Goal: Task Accomplishment & Management: Use online tool/utility

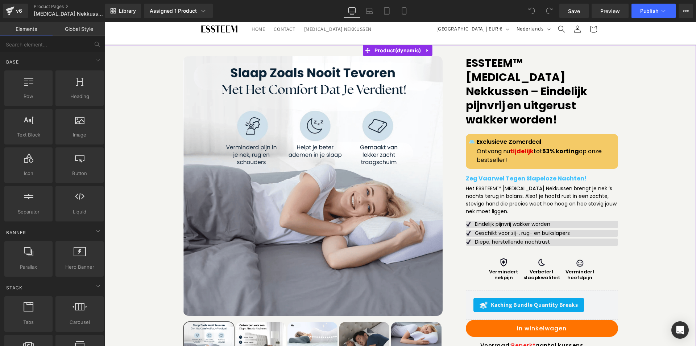
scroll to position [36, 0]
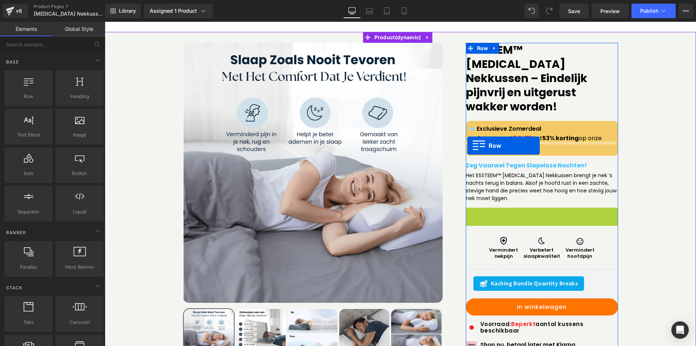
drag, startPoint x: 467, startPoint y: 199, endPoint x: 467, endPoint y: 145, distance: 54.0
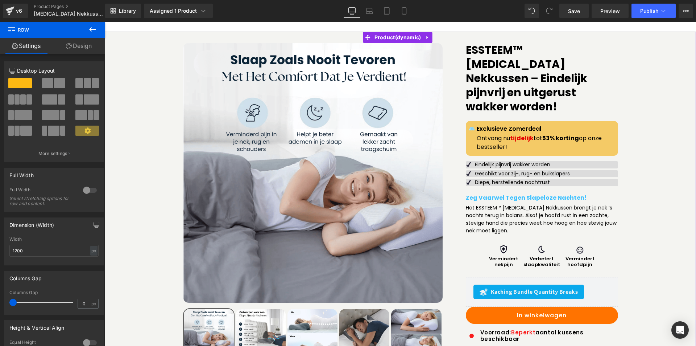
click at [653, 222] on div "Sale Off (P) Image" at bounding box center [400, 257] width 584 height 428
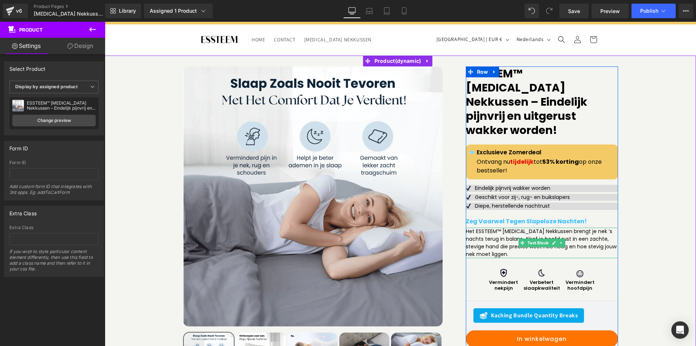
scroll to position [0, 0]
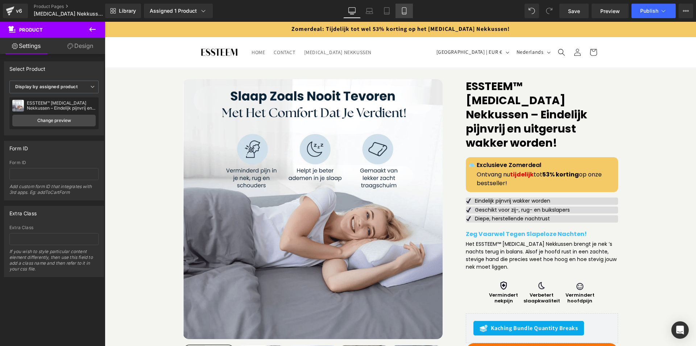
click at [406, 11] on icon at bounding box center [404, 11] width 4 height 7
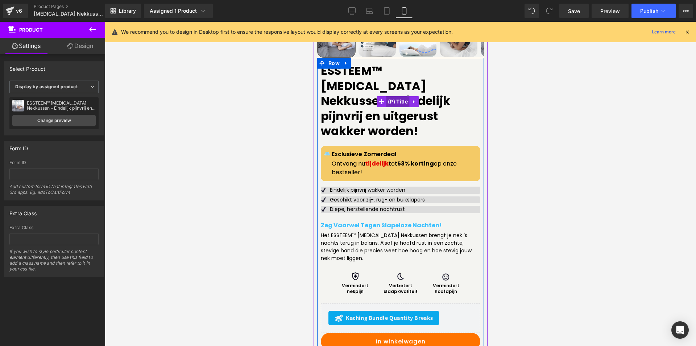
scroll to position [254, 0]
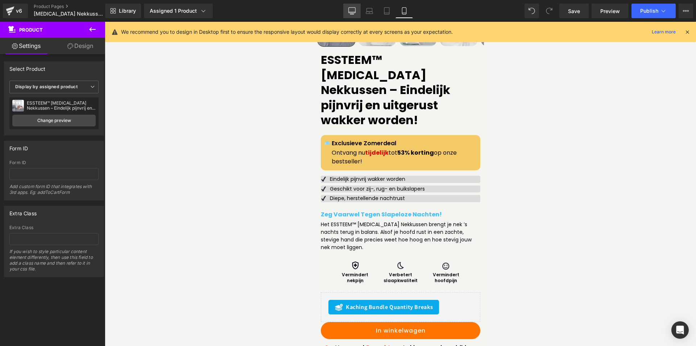
click at [355, 10] on icon at bounding box center [351, 10] width 7 height 7
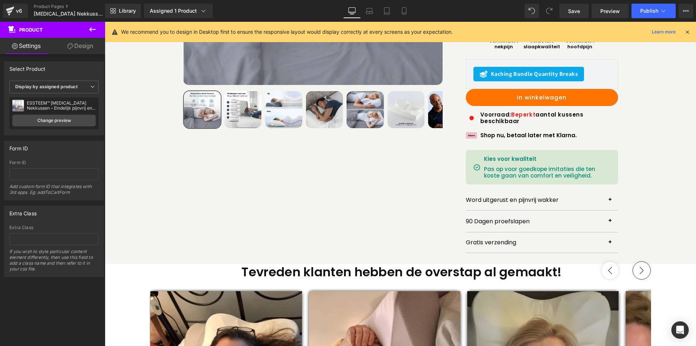
scroll to position [0, 0]
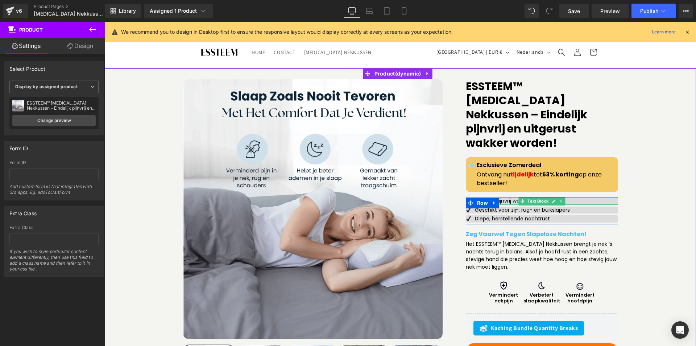
click at [575, 197] on p "Eindelijk pijnvrij wakker worden" at bounding box center [546, 200] width 143 height 7
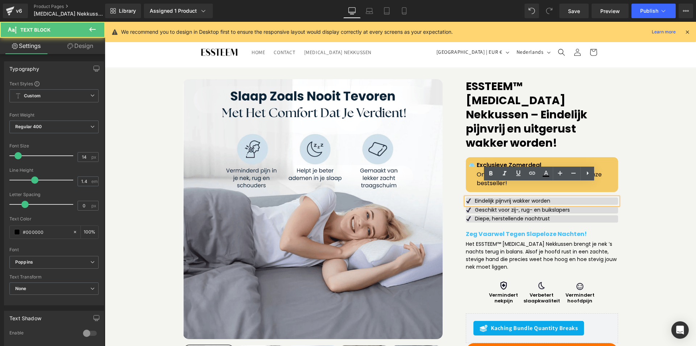
click at [656, 187] on div "Sale Off (P) Image" at bounding box center [400, 293] width 584 height 428
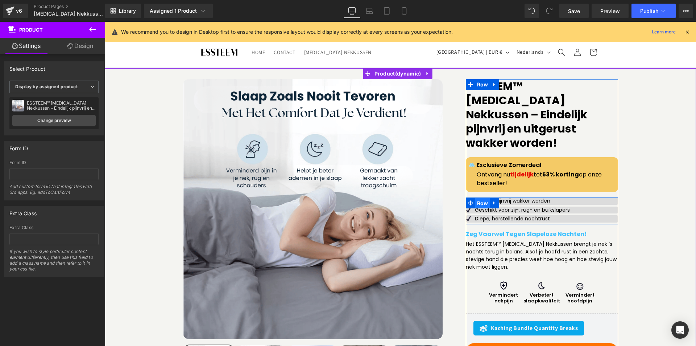
click at [484, 198] on span "Row" at bounding box center [482, 203] width 15 height 11
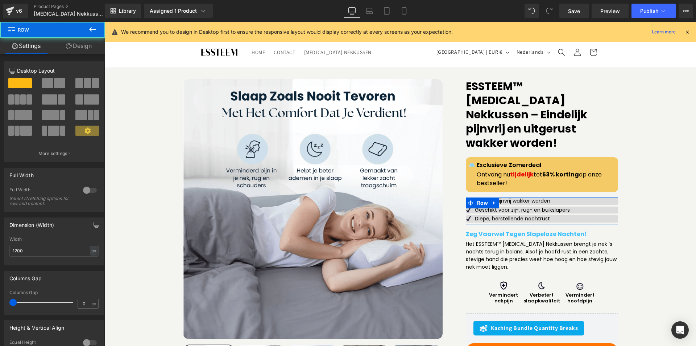
click at [87, 47] on link "Design" at bounding box center [79, 46] width 53 height 16
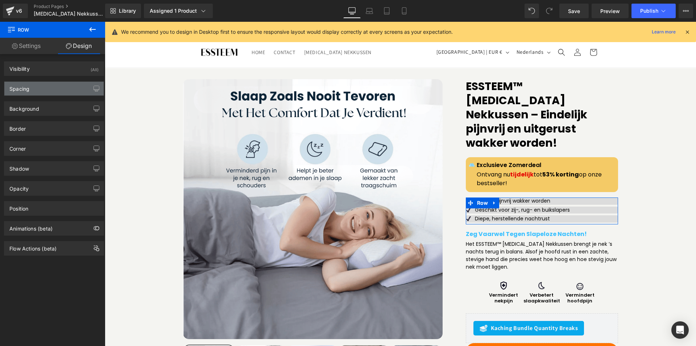
click at [40, 86] on div "Spacing" at bounding box center [53, 89] width 99 height 14
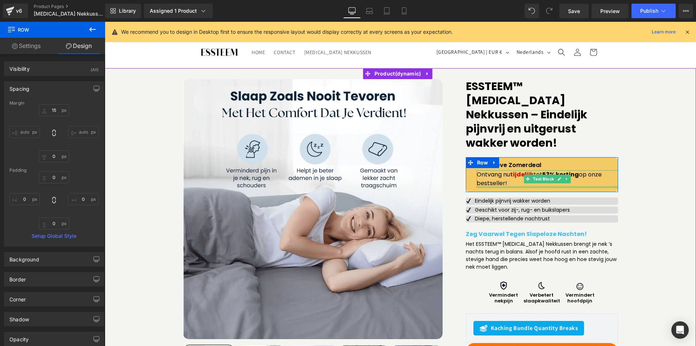
click at [593, 171] on p "Ontvang nu tijdelijk tot 53% korting op onze bestseller!" at bounding box center [547, 178] width 141 height 17
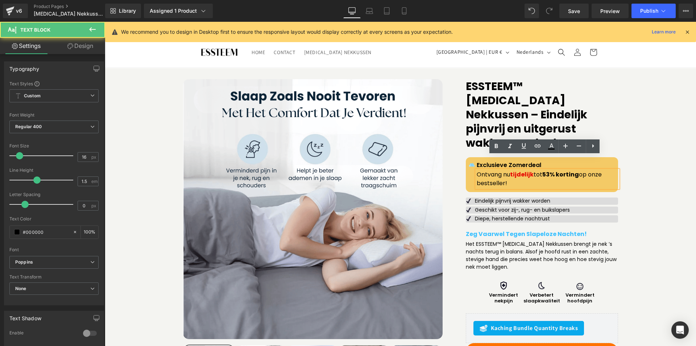
click at [81, 45] on link "Design" at bounding box center [80, 46] width 53 height 16
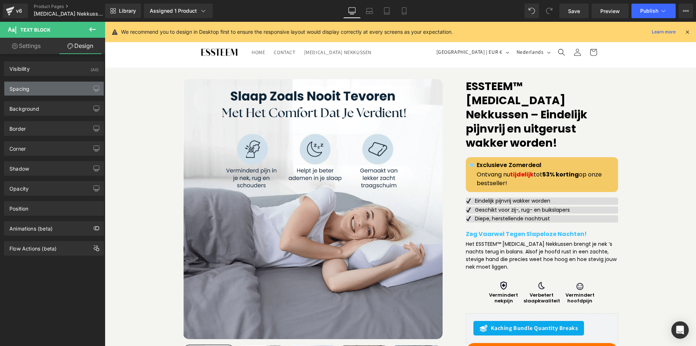
click at [31, 90] on div "Spacing" at bounding box center [53, 89] width 99 height 14
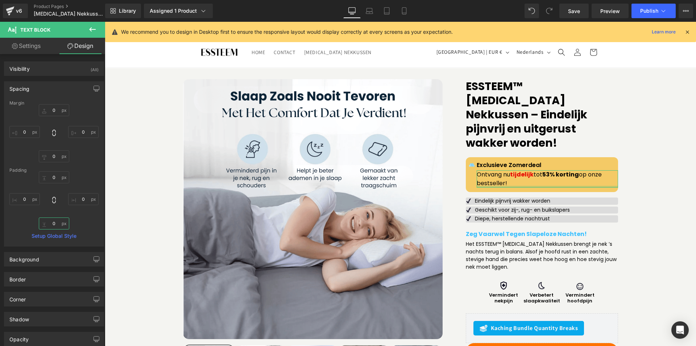
click at [49, 224] on input "0" at bounding box center [54, 223] width 30 height 12
type input "5"
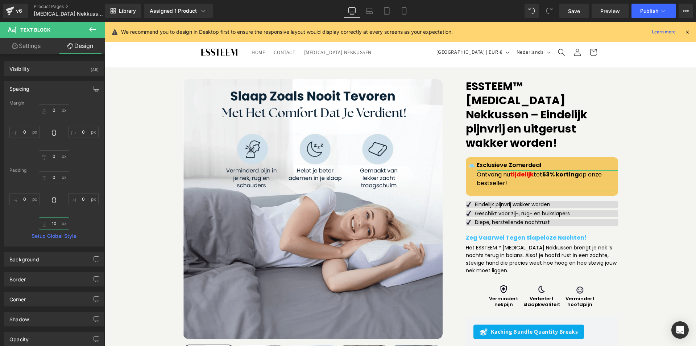
type input "1"
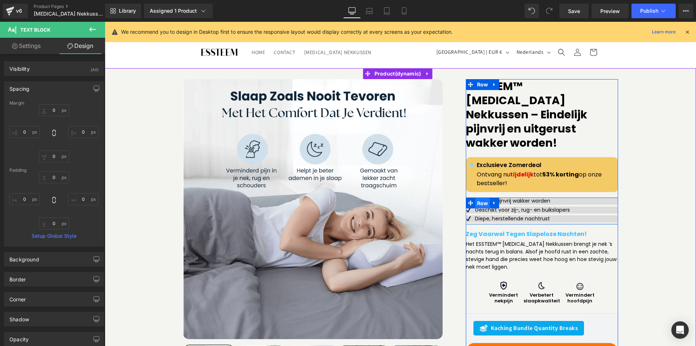
click at [480, 198] on span "Row" at bounding box center [482, 203] width 15 height 11
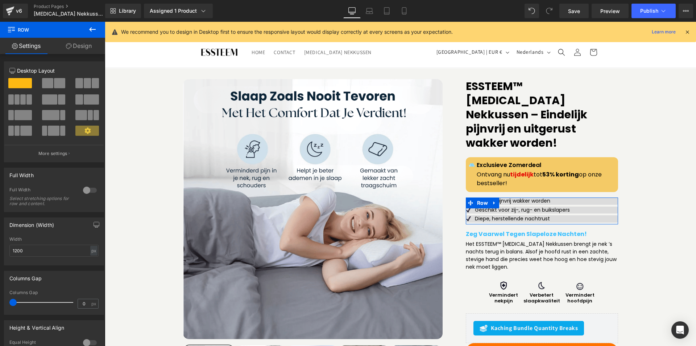
click at [73, 42] on link "Design" at bounding box center [79, 46] width 53 height 16
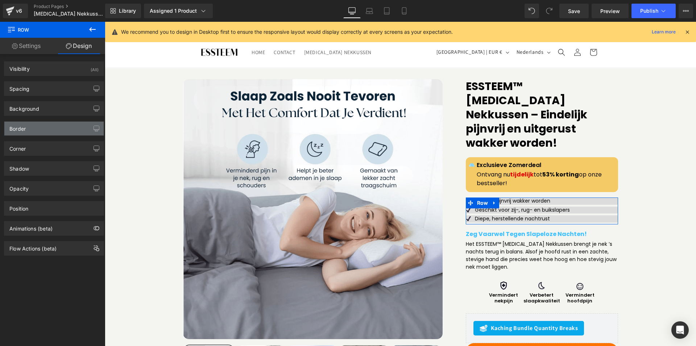
click at [43, 126] on div "Border" at bounding box center [53, 128] width 99 height 14
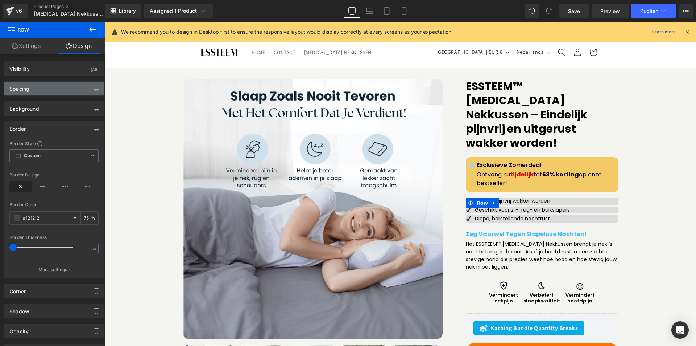
click at [43, 90] on div "Spacing" at bounding box center [53, 89] width 99 height 14
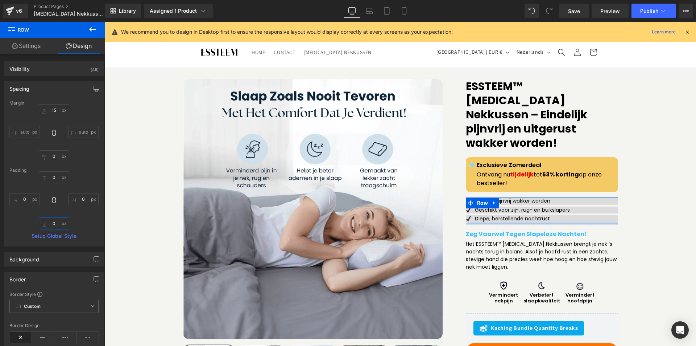
click at [53, 225] on input "text" at bounding box center [54, 223] width 30 height 12
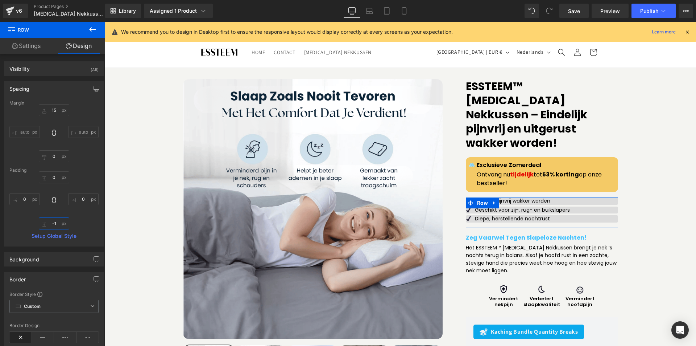
type input "-"
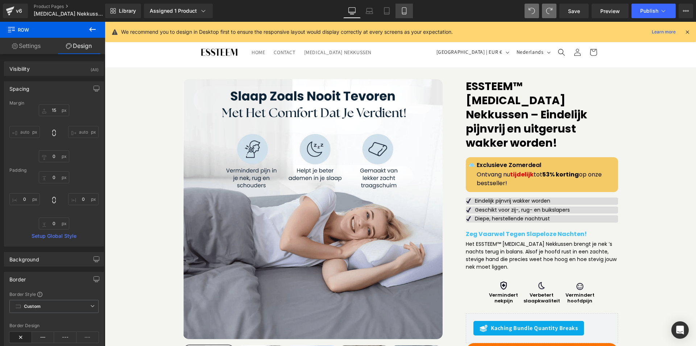
click at [408, 9] on icon at bounding box center [404, 10] width 7 height 7
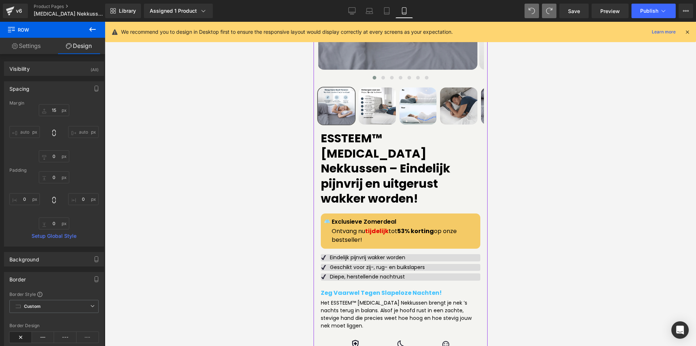
scroll to position [135, 0]
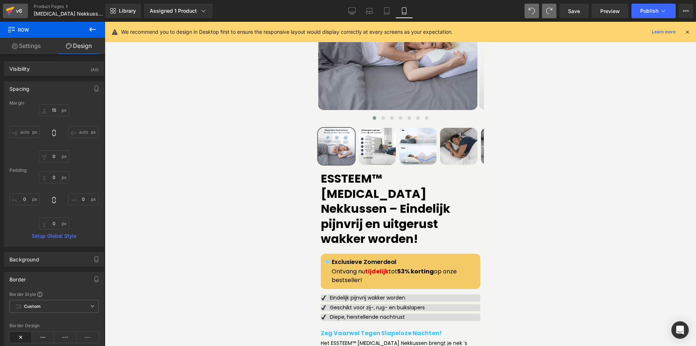
click at [18, 6] on div "v6" at bounding box center [19, 10] width 9 height 9
